Goal: Task Accomplishment & Management: Manage account settings

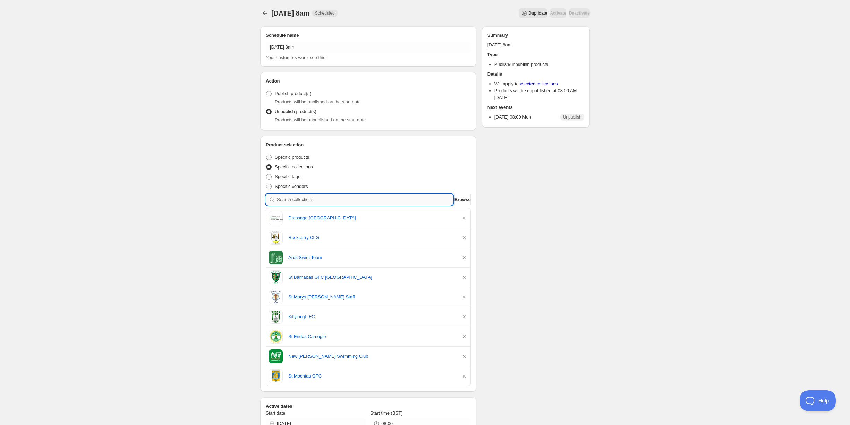
click at [288, 199] on input "search" at bounding box center [365, 199] width 176 height 11
type input "b"
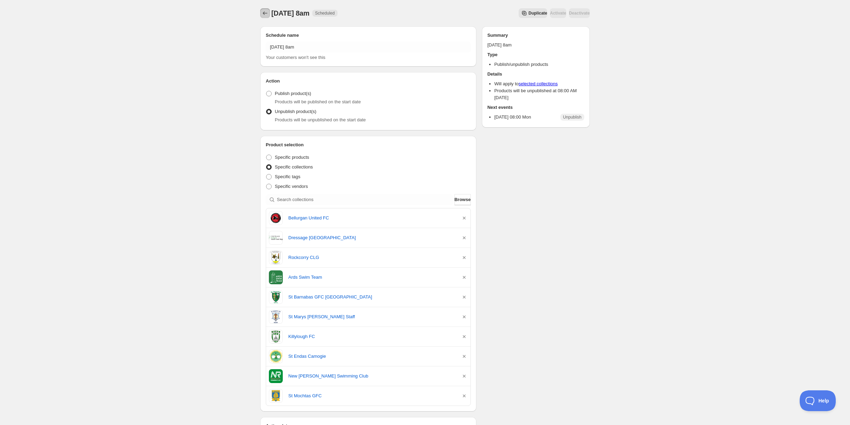
click at [261, 12] on button "Schedules" at bounding box center [265, 13] width 10 height 10
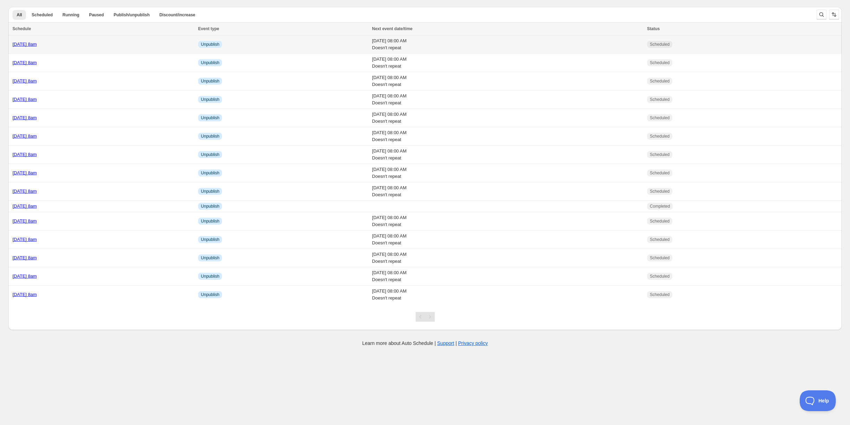
click at [98, 40] on td "Tuesday 14th October @ 8am" at bounding box center [102, 44] width 188 height 18
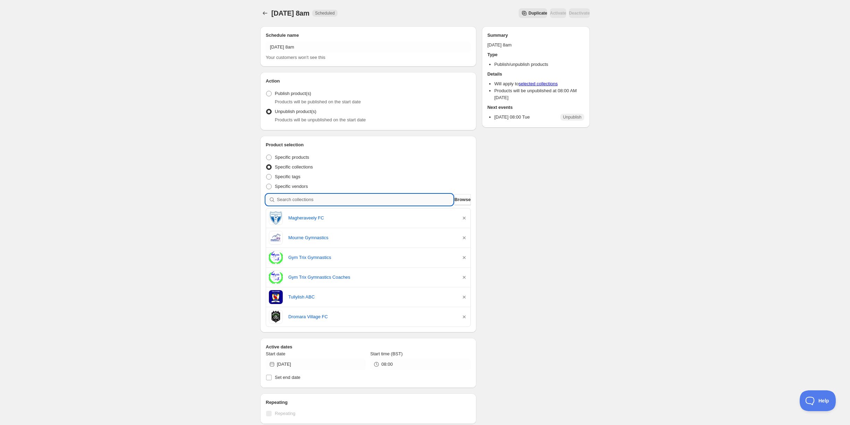
click at [289, 197] on input "search" at bounding box center [365, 199] width 176 height 11
type input "l"
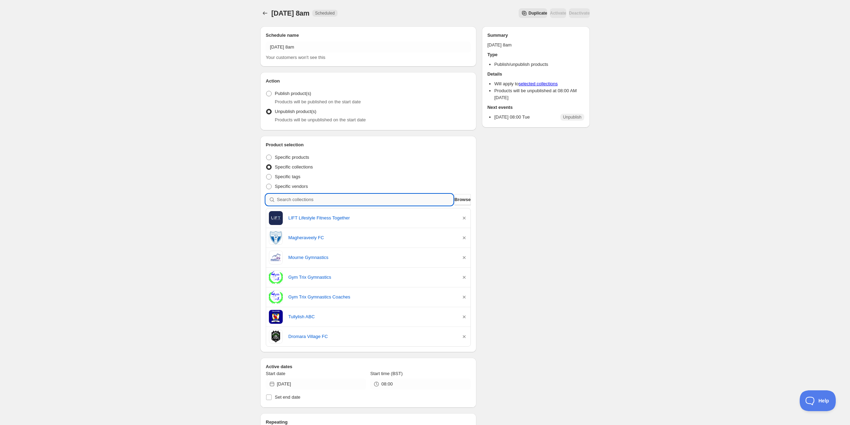
click at [305, 198] on input "search" at bounding box center [365, 199] width 176 height 11
type input "j"
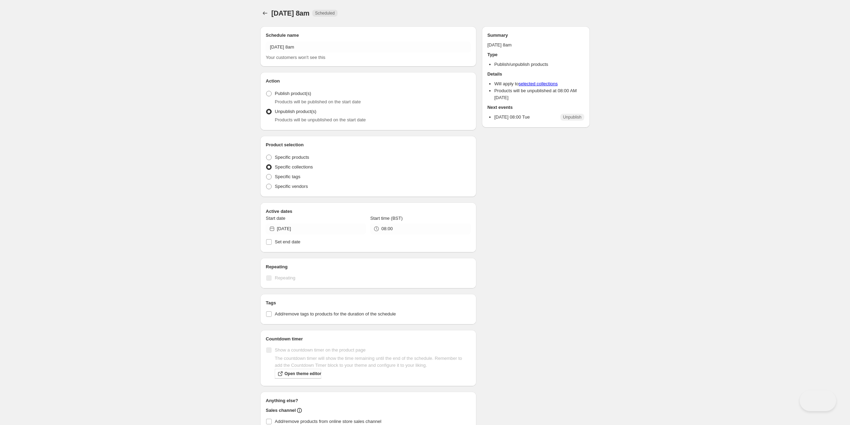
radio input "true"
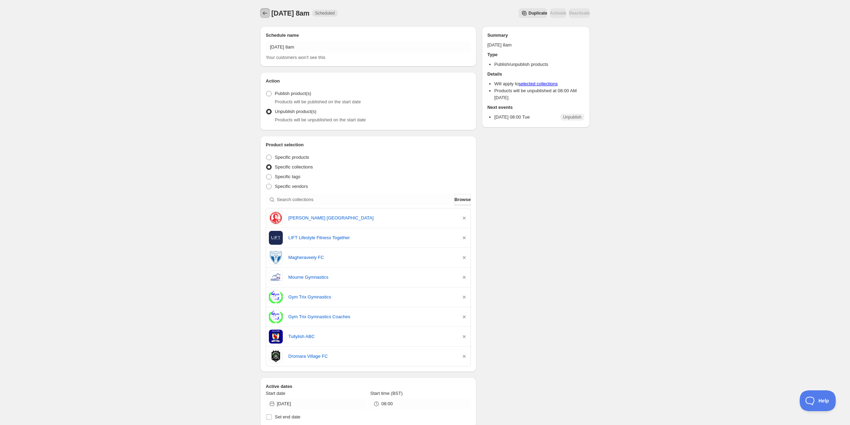
click at [267, 15] on icon "Schedules" at bounding box center [265, 13] width 7 height 7
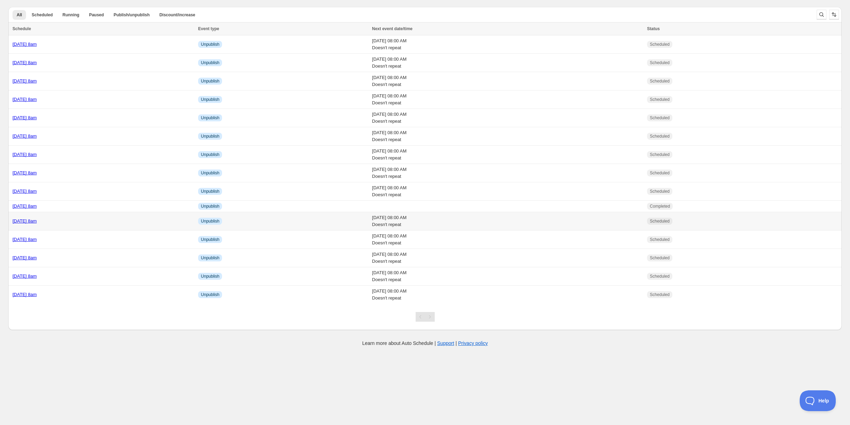
click at [87, 221] on div "[DATE] 8am" at bounding box center [102, 221] width 181 height 7
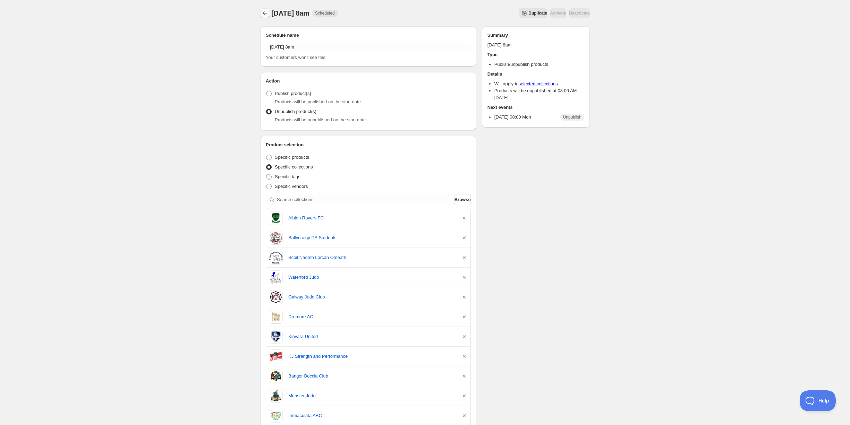
click at [262, 14] on icon "Schedules" at bounding box center [265, 13] width 7 height 7
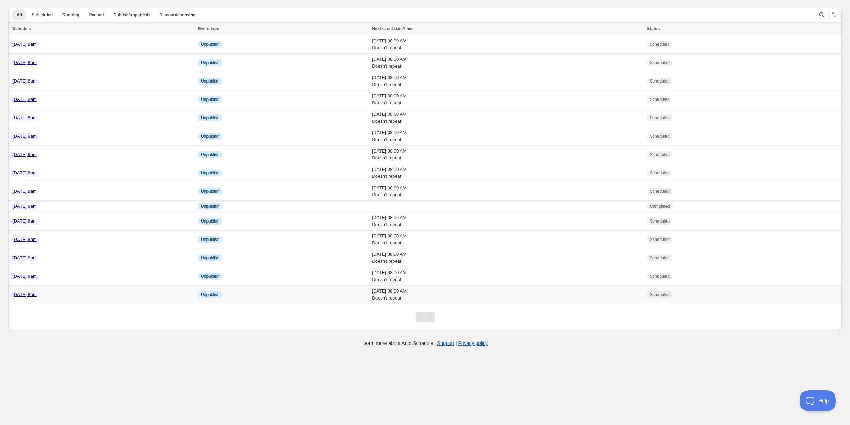
click at [91, 293] on div "[DATE] 8am" at bounding box center [102, 294] width 181 height 7
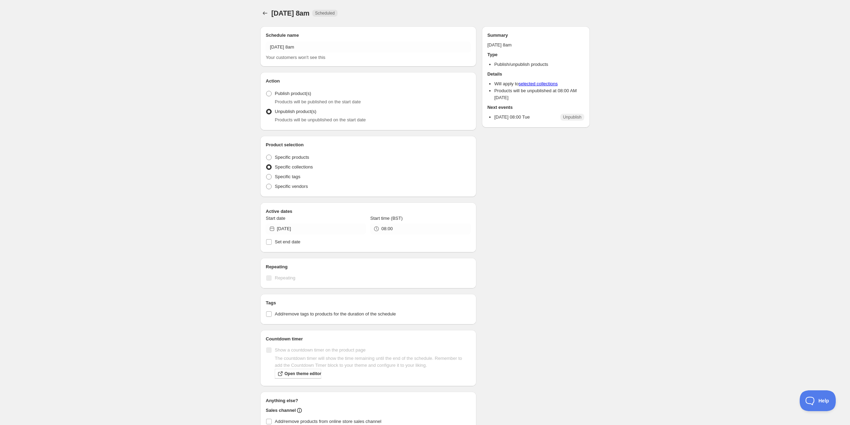
radio input "true"
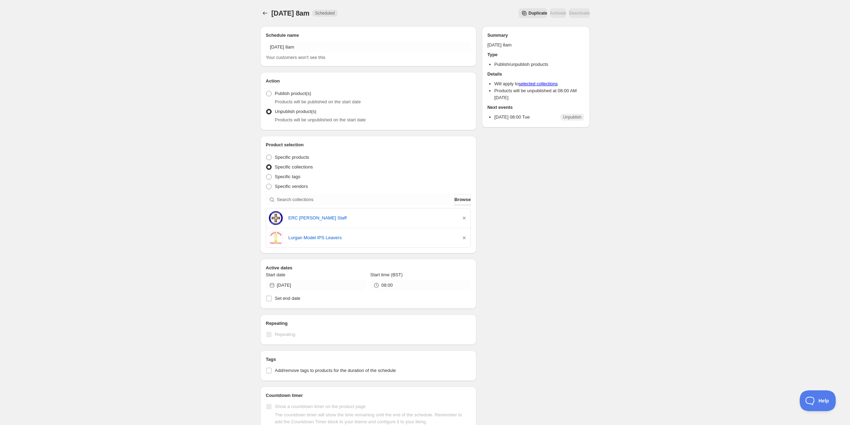
click at [528, 15] on span "Duplicate" at bounding box center [537, 13] width 19 height 6
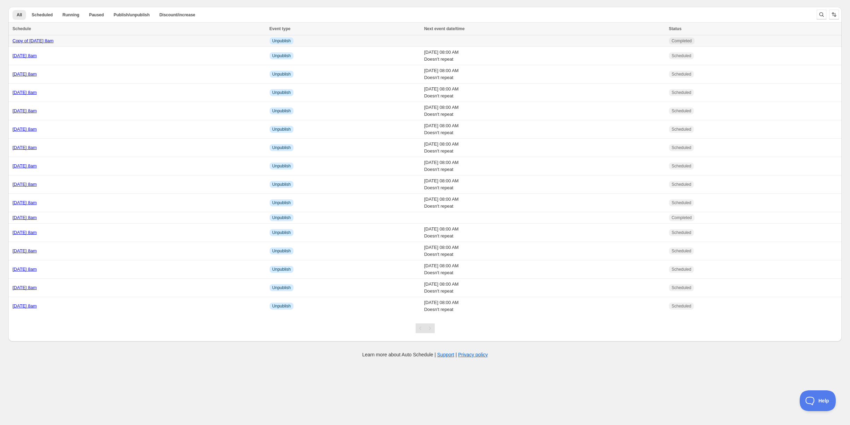
click at [137, 40] on div "Copy of [DATE] 8am" at bounding box center [138, 40] width 253 height 7
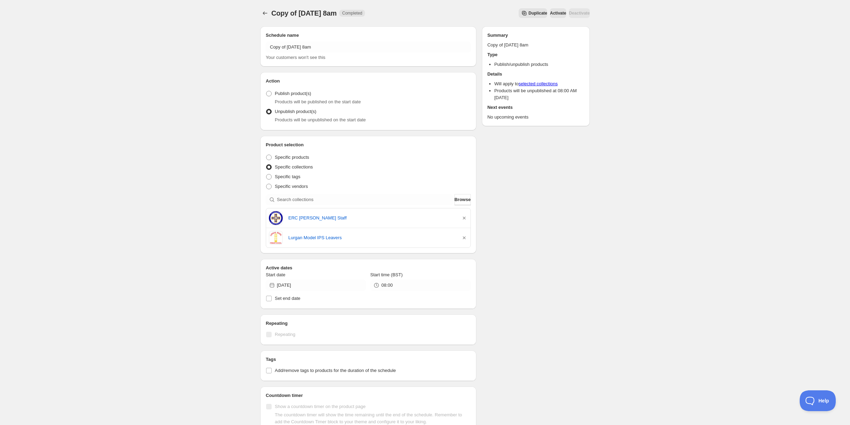
scroll to position [125, 0]
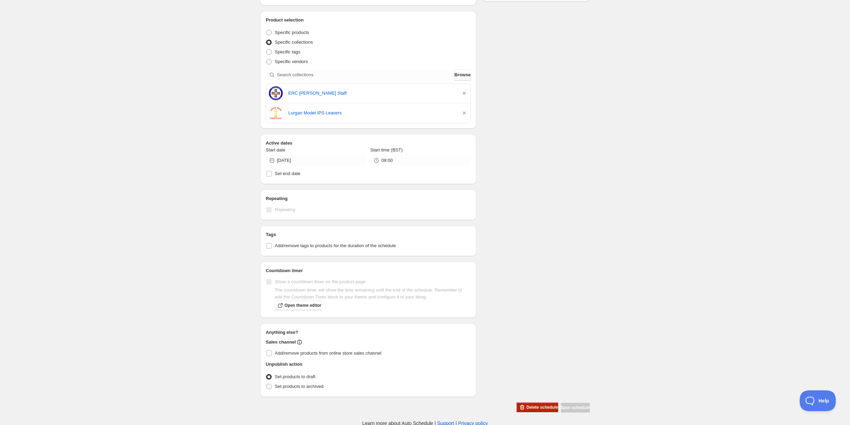
click at [526, 406] on span "Delete schedule" at bounding box center [542, 408] width 32 height 6
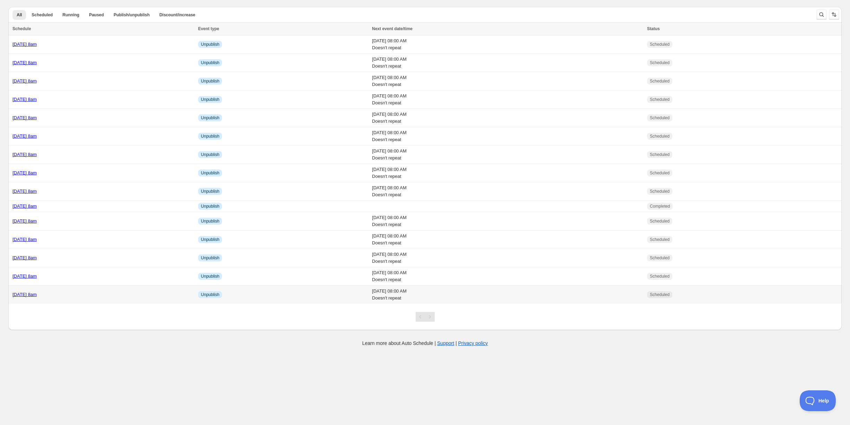
click at [89, 294] on div "[DATE] 8am" at bounding box center [102, 294] width 181 height 7
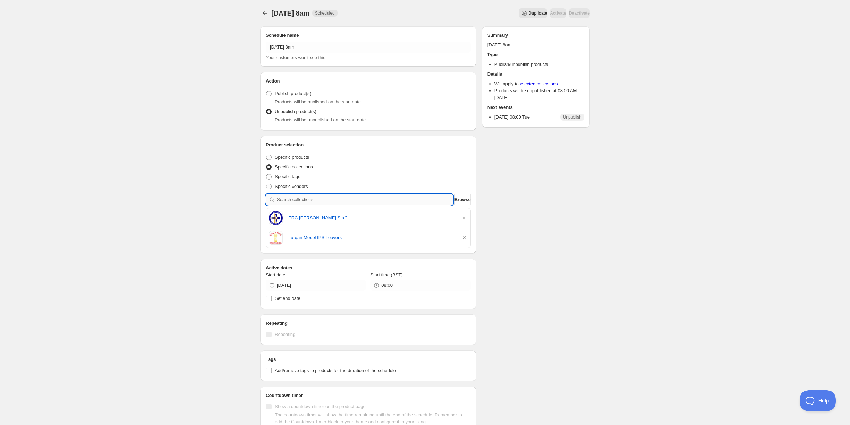
click at [316, 198] on input "search" at bounding box center [365, 199] width 176 height 11
type input "l"
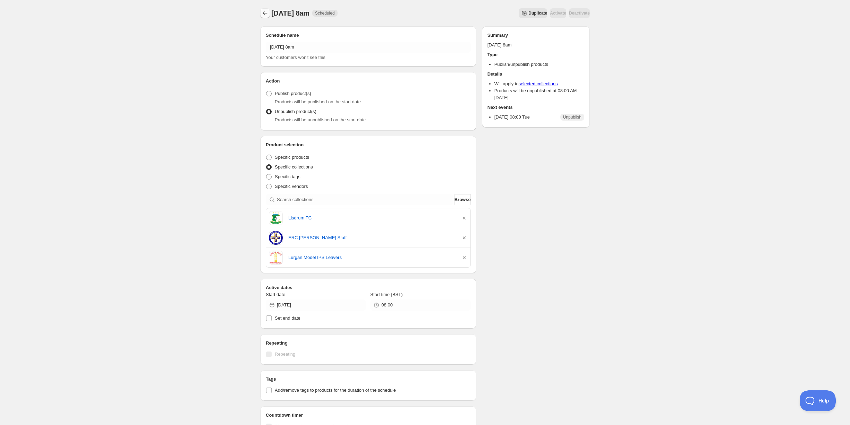
click at [265, 10] on icon "Schedules" at bounding box center [265, 13] width 7 height 7
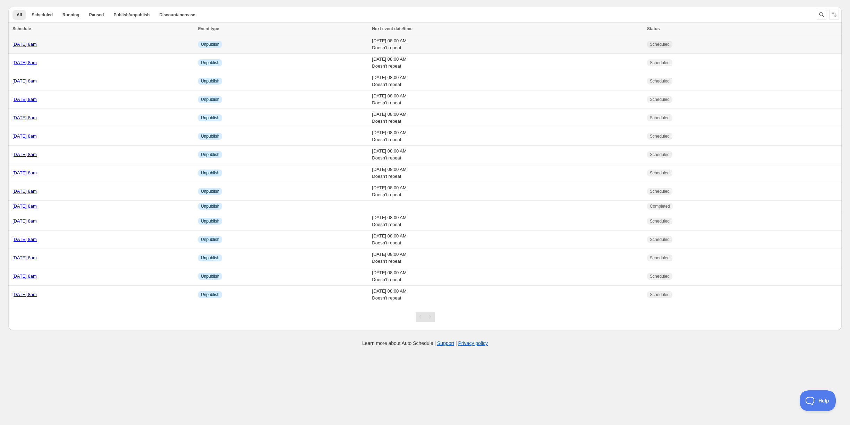
click at [101, 41] on div "Tuesday 14th October @ 8am" at bounding box center [102, 44] width 181 height 7
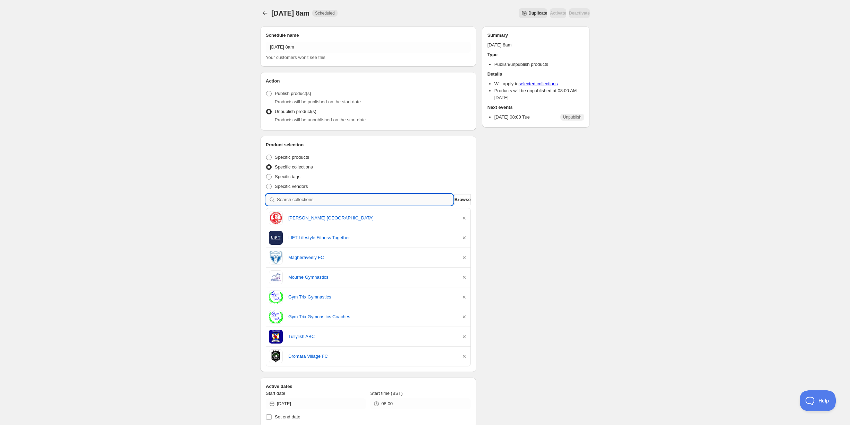
click at [295, 195] on input "search" at bounding box center [365, 199] width 176 height 11
type input "c"
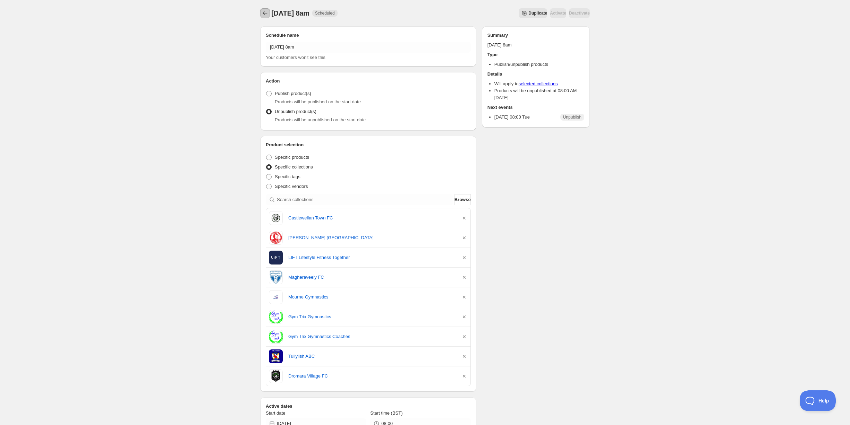
click at [262, 15] on icon "Schedules" at bounding box center [265, 13] width 7 height 7
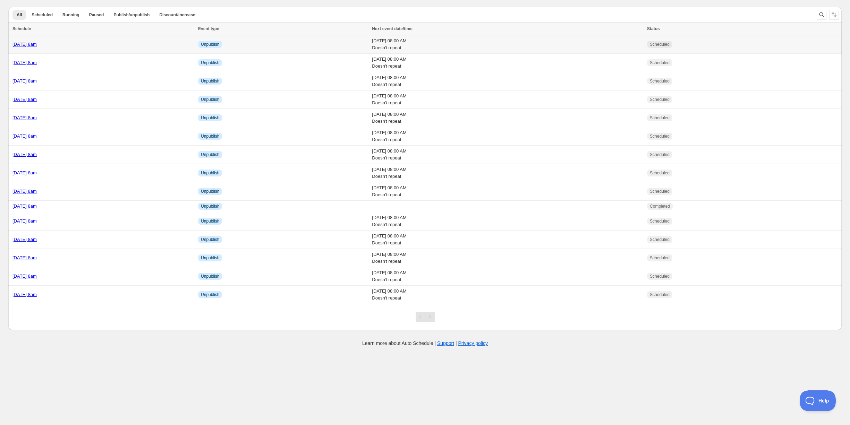
click at [91, 45] on div "Tuesday 14th October @ 8am" at bounding box center [102, 44] width 181 height 7
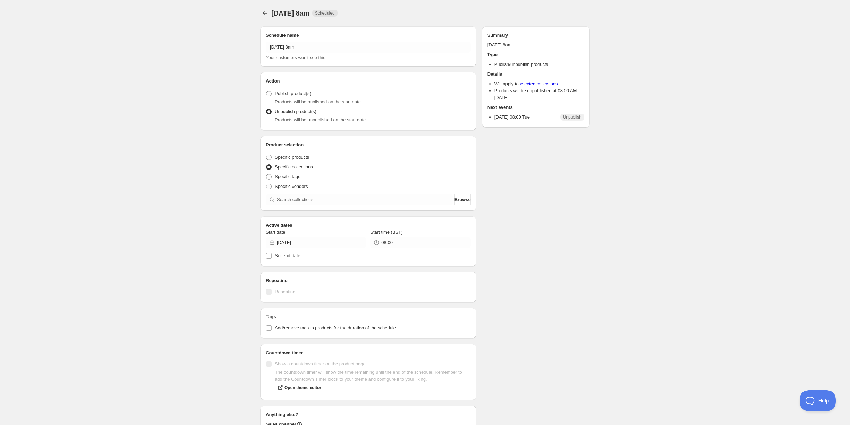
radio input "true"
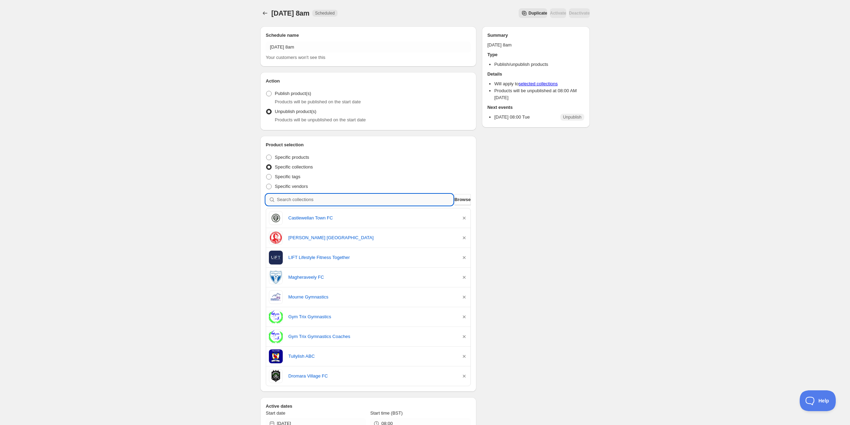
click at [312, 198] on input "search" at bounding box center [365, 199] width 176 height 11
type input "d"
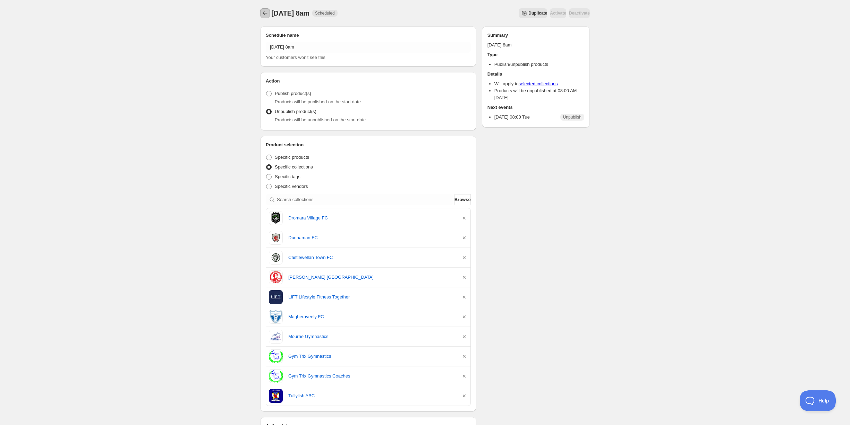
click at [263, 10] on icon "Schedules" at bounding box center [265, 13] width 7 height 7
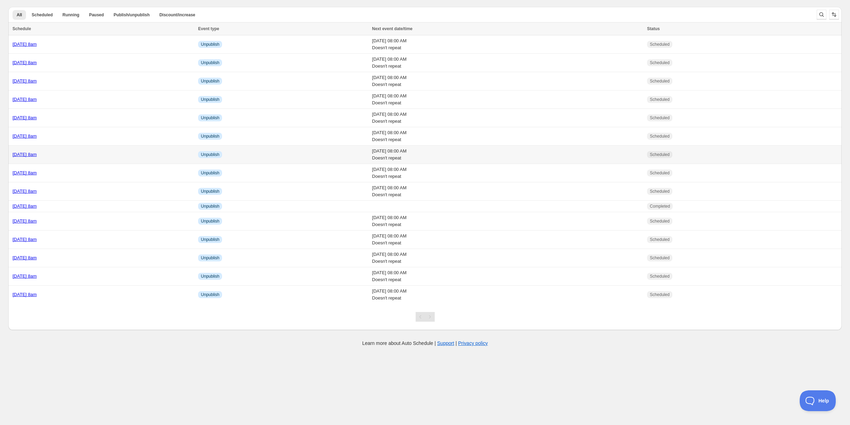
click at [91, 157] on td "Wednesday 15th October @ 8am" at bounding box center [102, 155] width 188 height 18
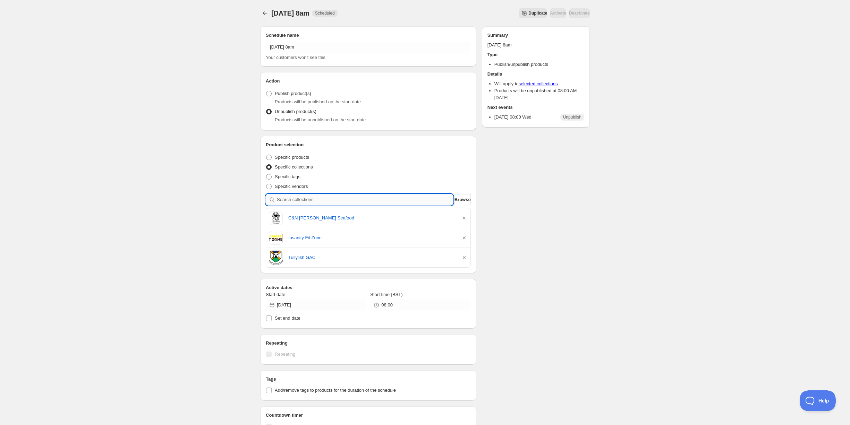
click at [306, 199] on input "search" at bounding box center [365, 199] width 176 height 11
type input "r"
